Goal: Complete application form

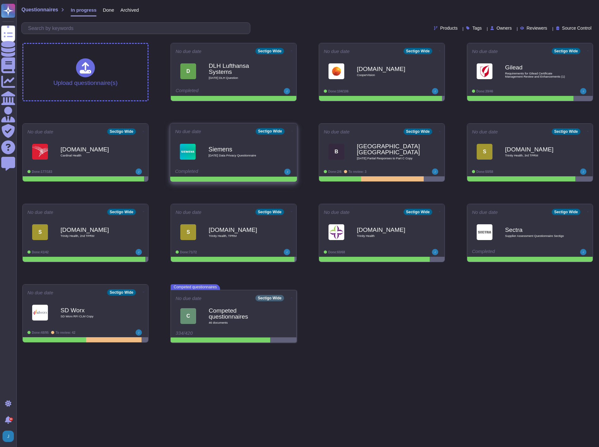
click at [220, 152] on b "Siemens" at bounding box center [241, 149] width 64 height 6
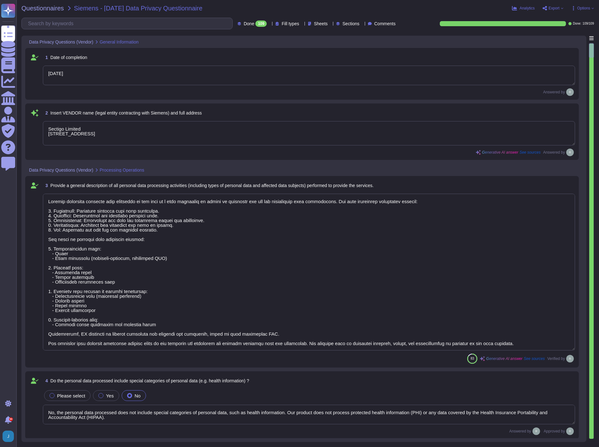
type textarea "[DATE]"
type textarea "Sectigo Limited [STREET_ADDRESS]"
type textarea "Sectigo processes personal data primarily in the role of a data processor on be…"
type textarea "No, the personal data processed does not include special categories of personal…"
type textarea "Yes, our organization has appointed a data protection officer who is responsibl…"
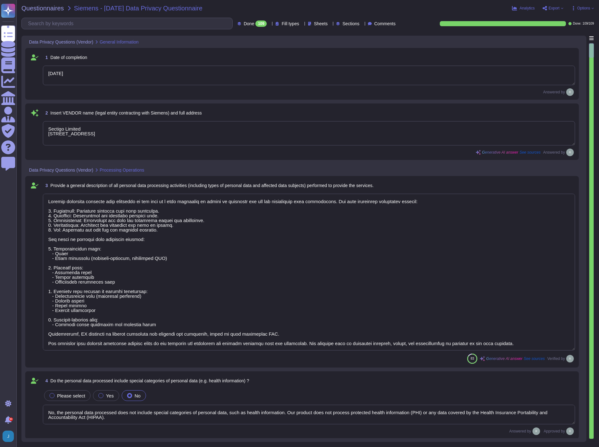
type textarea "Our data centers where the solution is hosted are located in the [GEOGRAPHIC_DA…"
